Goal: Task Accomplishment & Management: Manage account settings

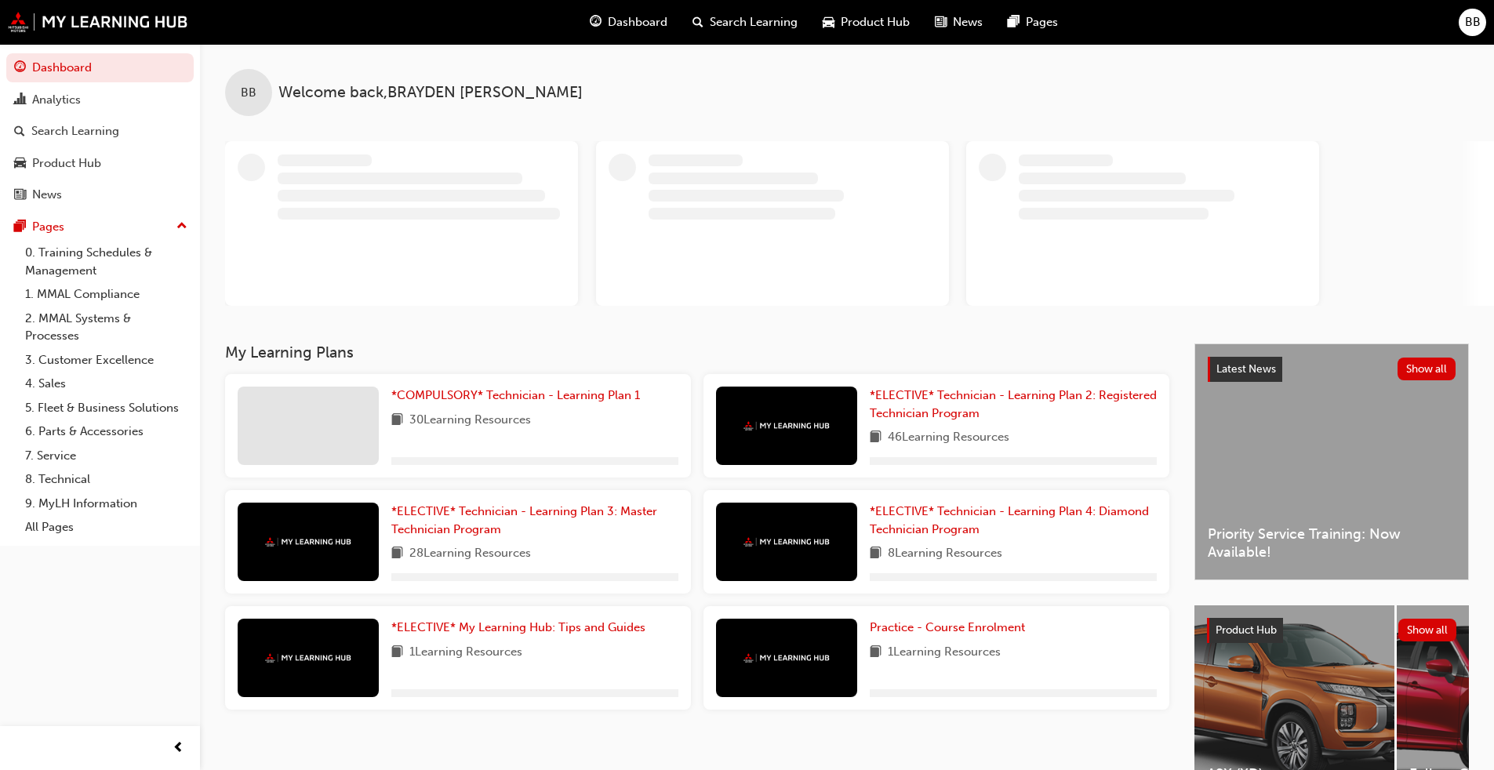
click at [772, 20] on span "BB" at bounding box center [1473, 22] width 16 height 18
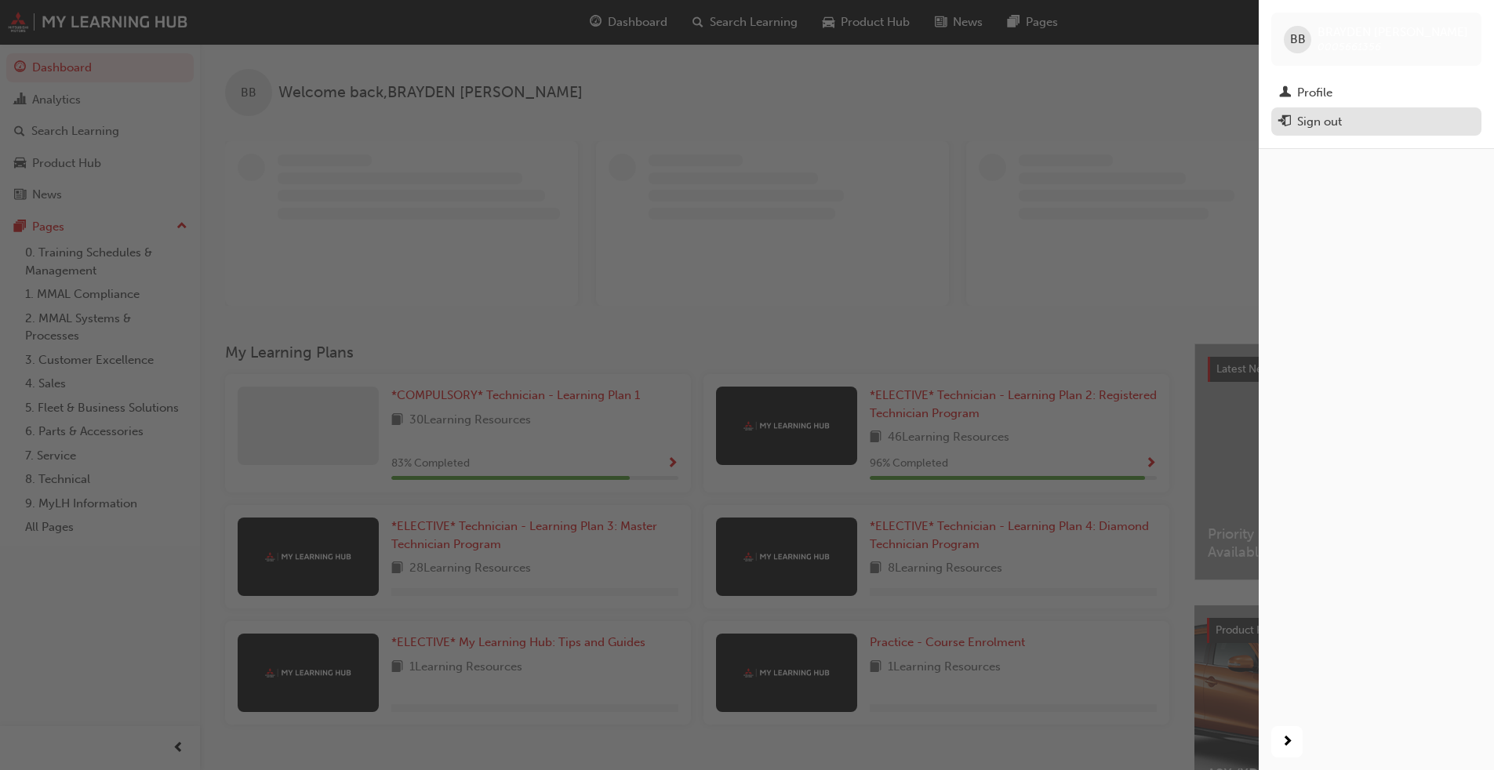
click at [772, 115] on div "Sign out" at bounding box center [1319, 122] width 45 height 18
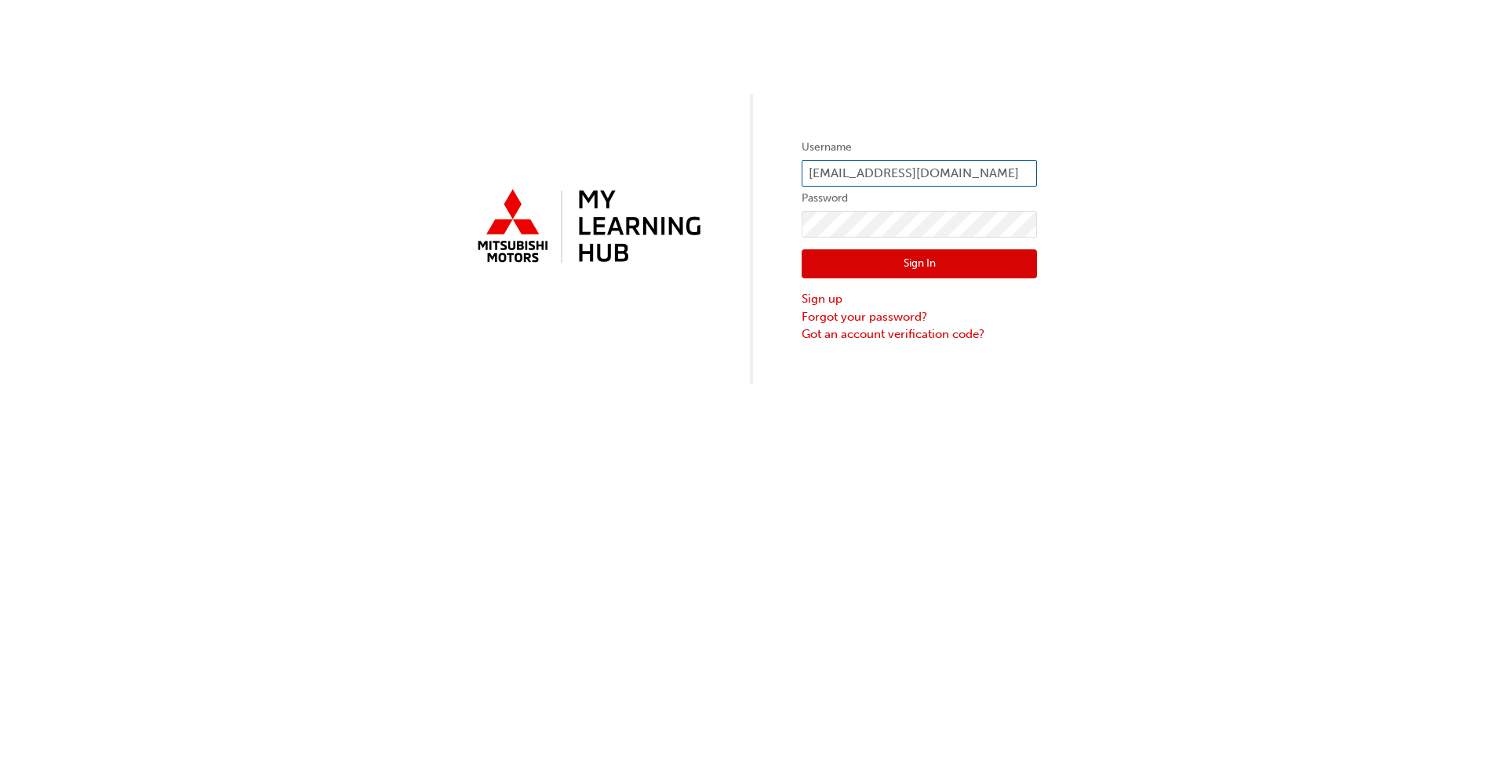
click at [1004, 174] on input "braydenb@bgomits.com.au" at bounding box center [919, 173] width 235 height 27
type input "colinf@bgomits.com.au"
click at [969, 272] on button "Sign In" at bounding box center [919, 264] width 235 height 30
